Goal: Task Accomplishment & Management: Manage account settings

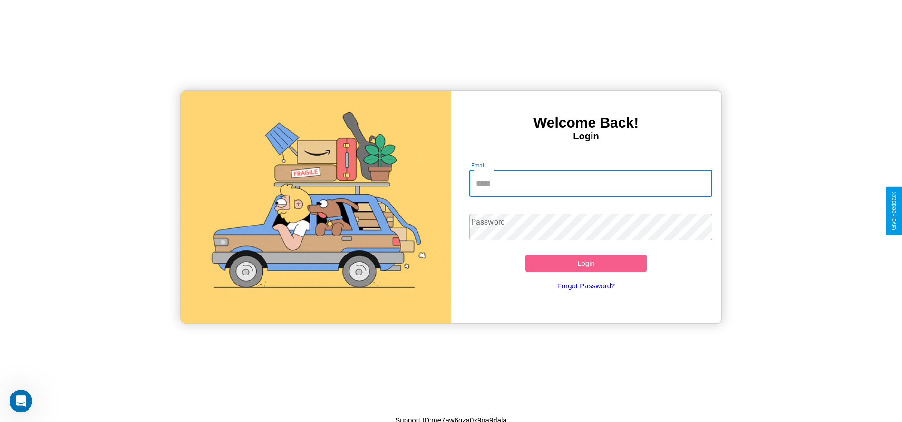
click at [591, 183] on input "Email" at bounding box center [591, 183] width 243 height 27
type input "**********"
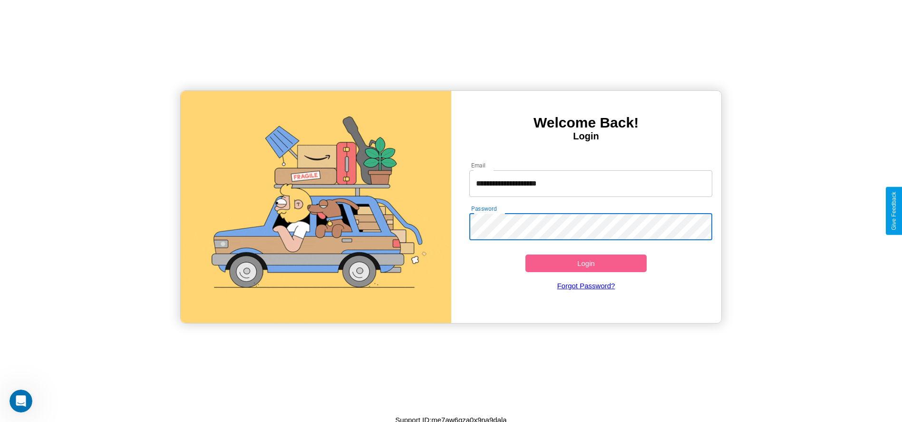
click at [586, 263] on button "Login" at bounding box center [587, 264] width 122 height 18
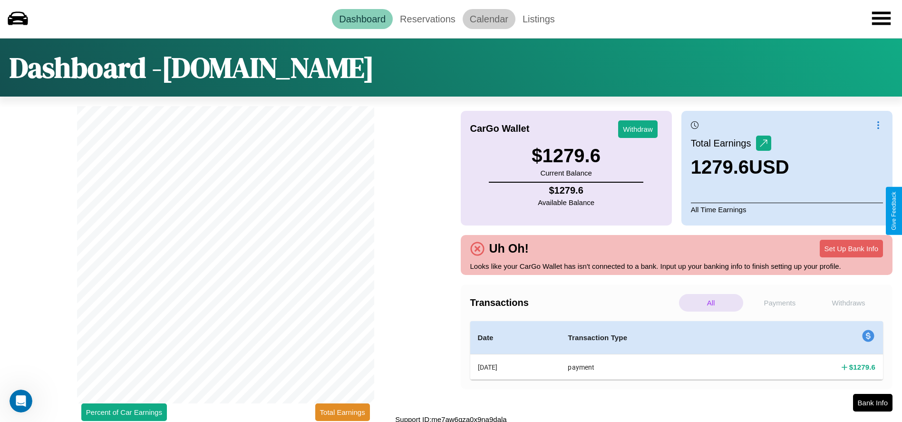
click at [489, 19] on link "Calendar" at bounding box center [489, 19] width 53 height 20
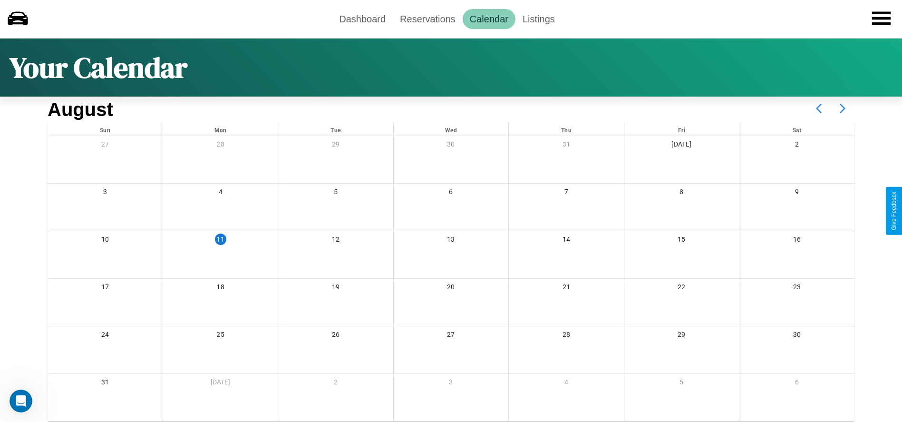
click at [843, 108] on icon at bounding box center [843, 109] width 24 height 24
click at [362, 19] on link "Dashboard" at bounding box center [362, 19] width 61 height 20
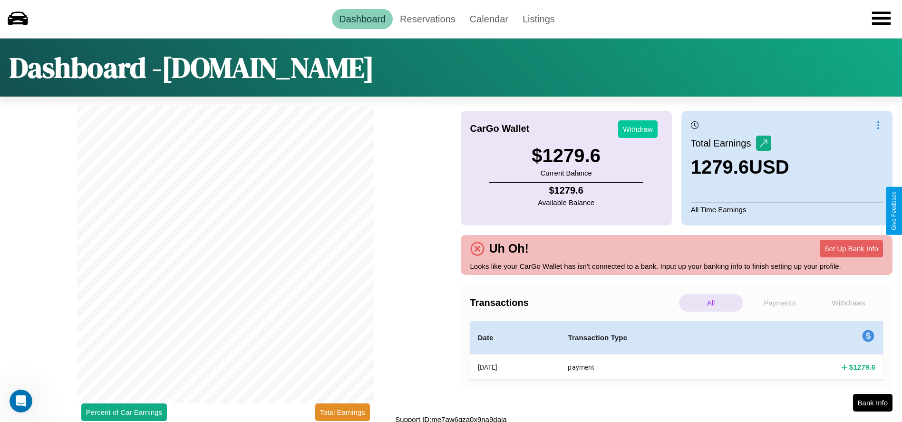
click at [638, 129] on button "Withdraw" at bounding box center [637, 129] width 39 height 18
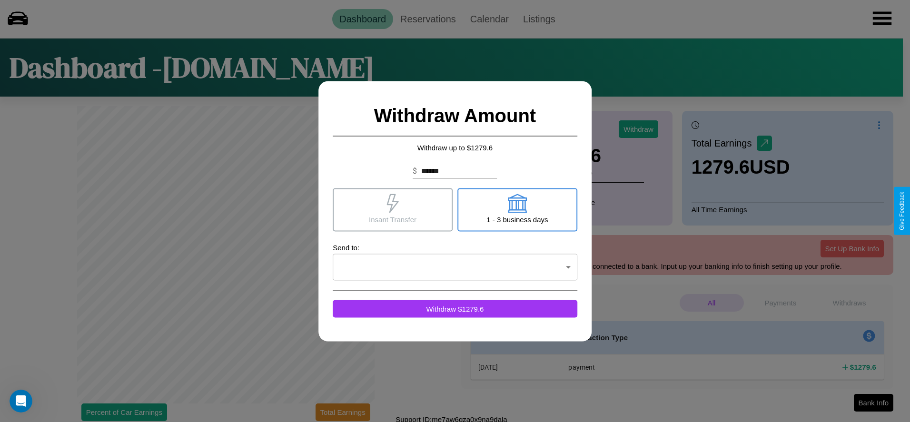
click at [392, 209] on icon at bounding box center [392, 203] width 19 height 19
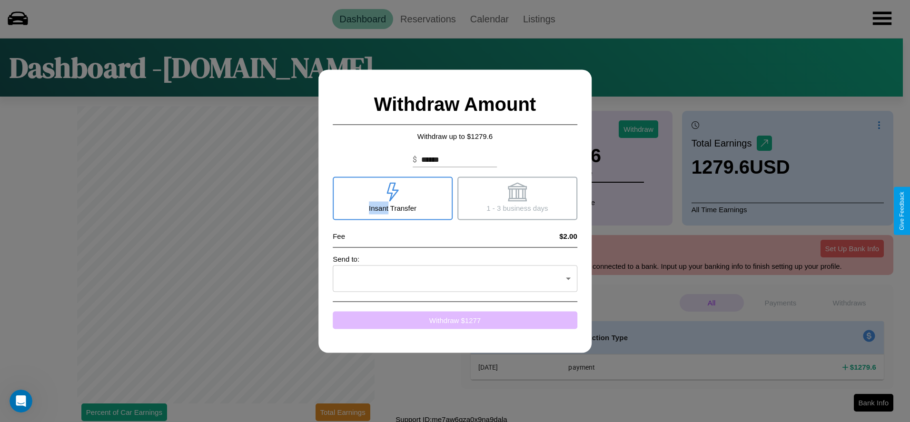
click at [455, 320] on button "Withdraw $ 1277" at bounding box center [455, 320] width 245 height 18
